Goal: Transaction & Acquisition: Purchase product/service

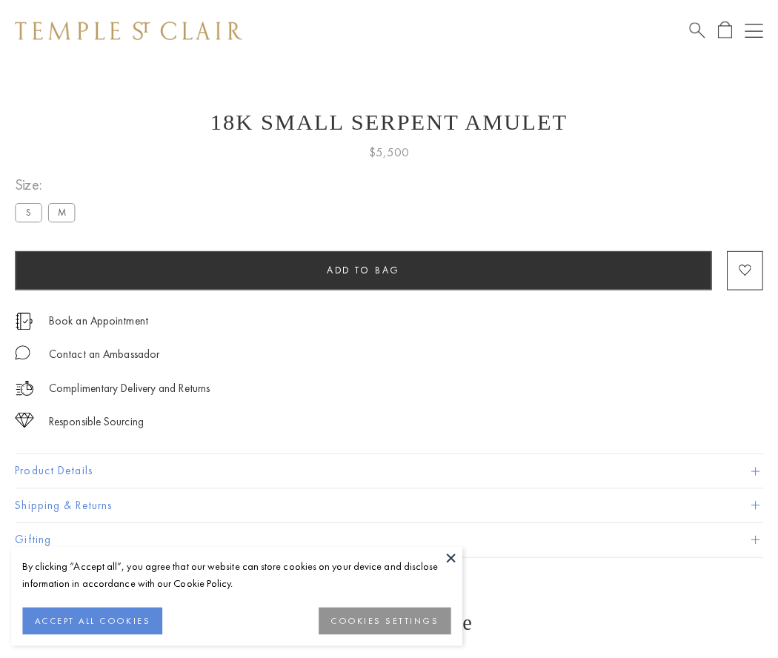
scroll to position [59, 0]
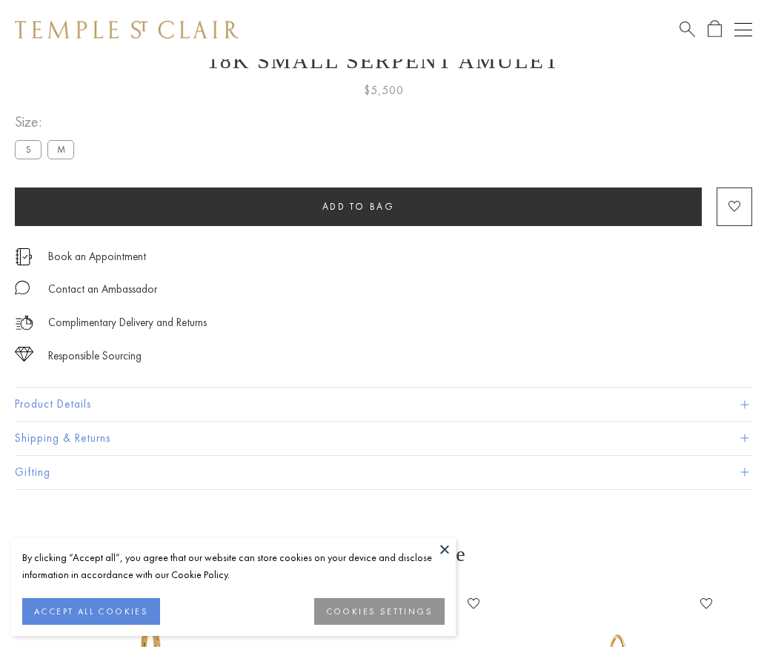
click at [358, 206] on span "Add to bag" at bounding box center [358, 206] width 73 height 13
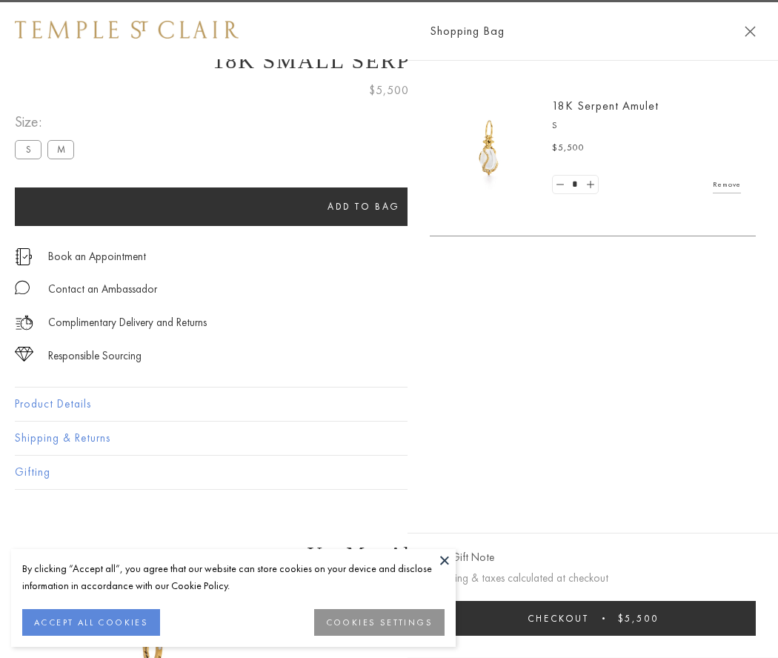
click at [589, 618] on span "Checkout" at bounding box center [557, 618] width 61 height 13
